Goal: Use online tool/utility: Utilize a website feature to perform a specific function

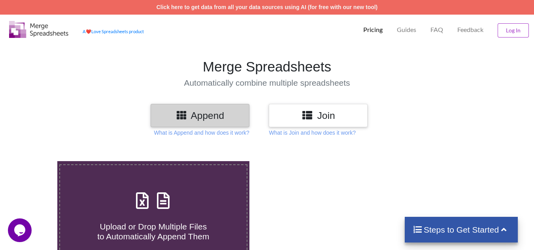
click at [231, 115] on h3 "Append" at bounding box center [199, 115] width 87 height 11
click at [173, 124] on div "Append" at bounding box center [200, 115] width 99 height 23
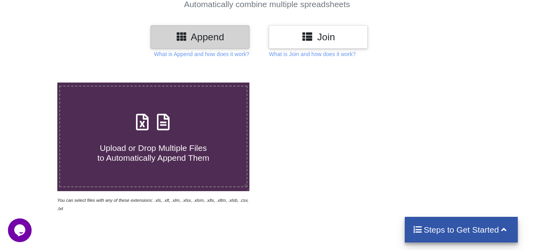
scroll to position [79, 0]
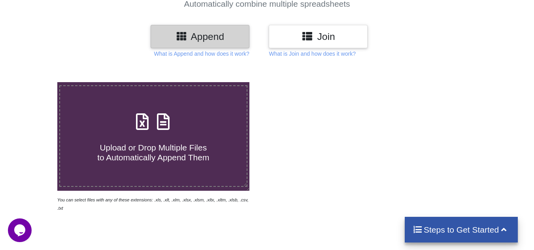
click at [205, 166] on label "Upload or Drop Multiple Files to Automatically Append Them" at bounding box center [153, 136] width 188 height 102
click at [36, 82] on input "Upload or Drop Multiple Files to Automatically Append Them" at bounding box center [36, 82] width 0 height 0
type input "C:\fakepath\PAUT EXCEL REPORT (14).xlsx"
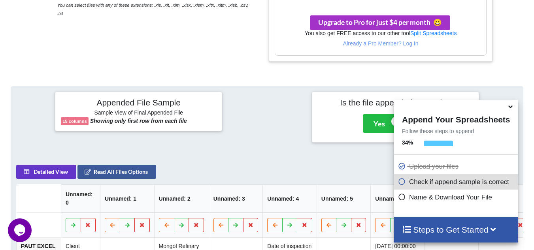
scroll to position [337, 0]
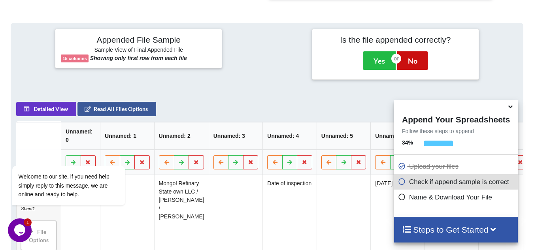
click at [411, 65] on button "No" at bounding box center [412, 60] width 31 height 18
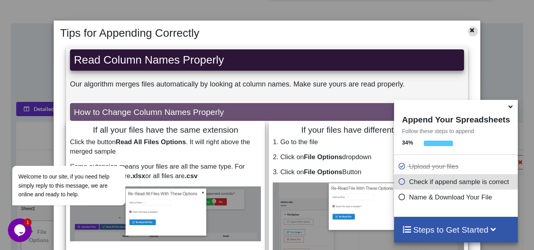
click at [469, 31] on icon at bounding box center [472, 29] width 7 height 6
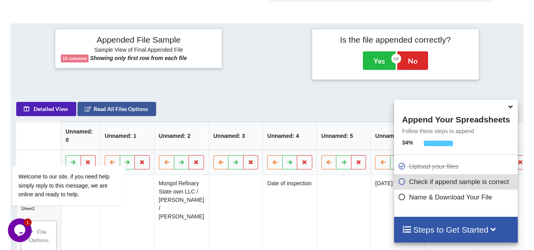
click at [70, 116] on button "Detailed View" at bounding box center [46, 109] width 60 height 14
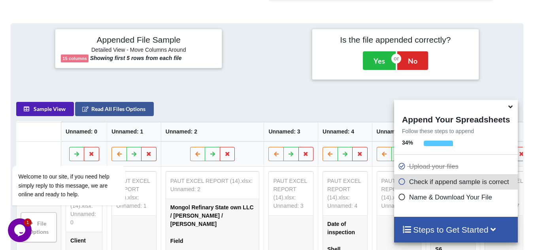
click at [70, 116] on button "Sample View" at bounding box center [45, 109] width 58 height 14
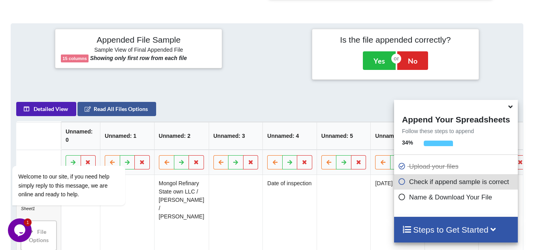
click at [70, 116] on button "Detailed View" at bounding box center [46, 109] width 60 height 14
